Goal: Find specific page/section: Find specific page/section

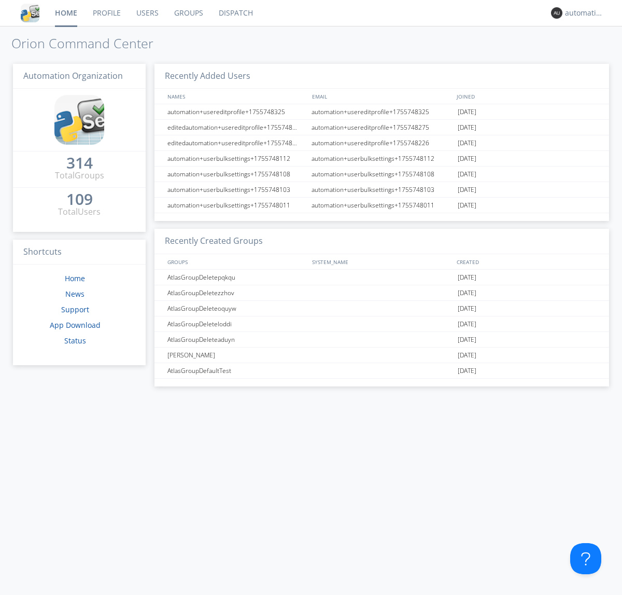
click at [235, 13] on link "Dispatch" at bounding box center [236, 13] width 50 height 26
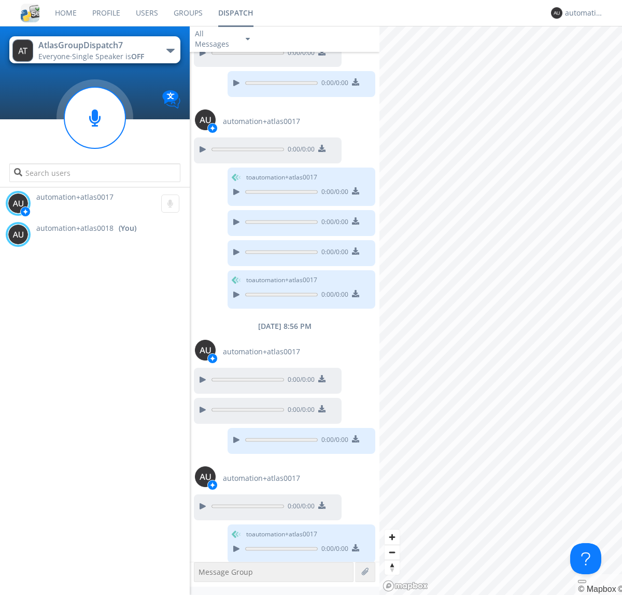
scroll to position [349, 0]
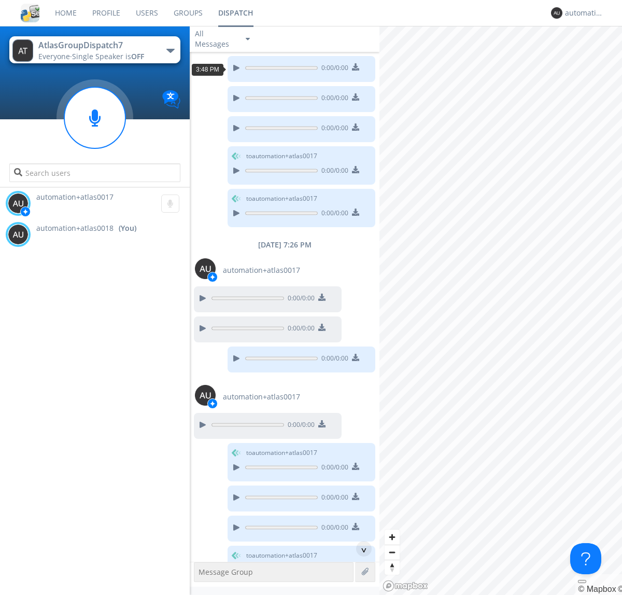
scroll to position [618, 0]
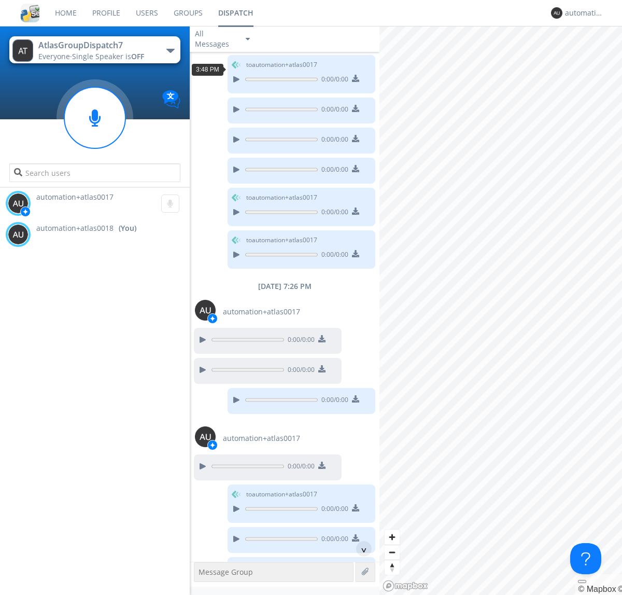
click at [360, 549] on div "^" at bounding box center [364, 549] width 16 height 16
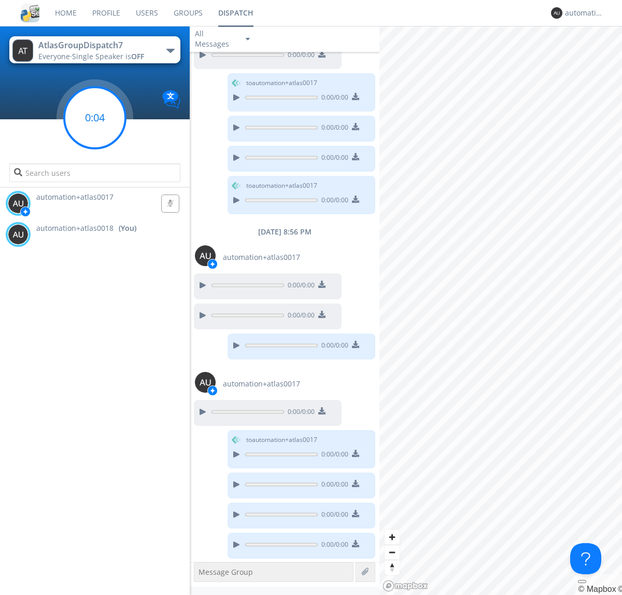
scroll to position [1030, 0]
click at [95, 118] on g at bounding box center [94, 117] width 61 height 61
click at [582, 13] on div "automation+atlas0018" at bounding box center [584, 13] width 39 height 10
